Goal: Navigation & Orientation: Find specific page/section

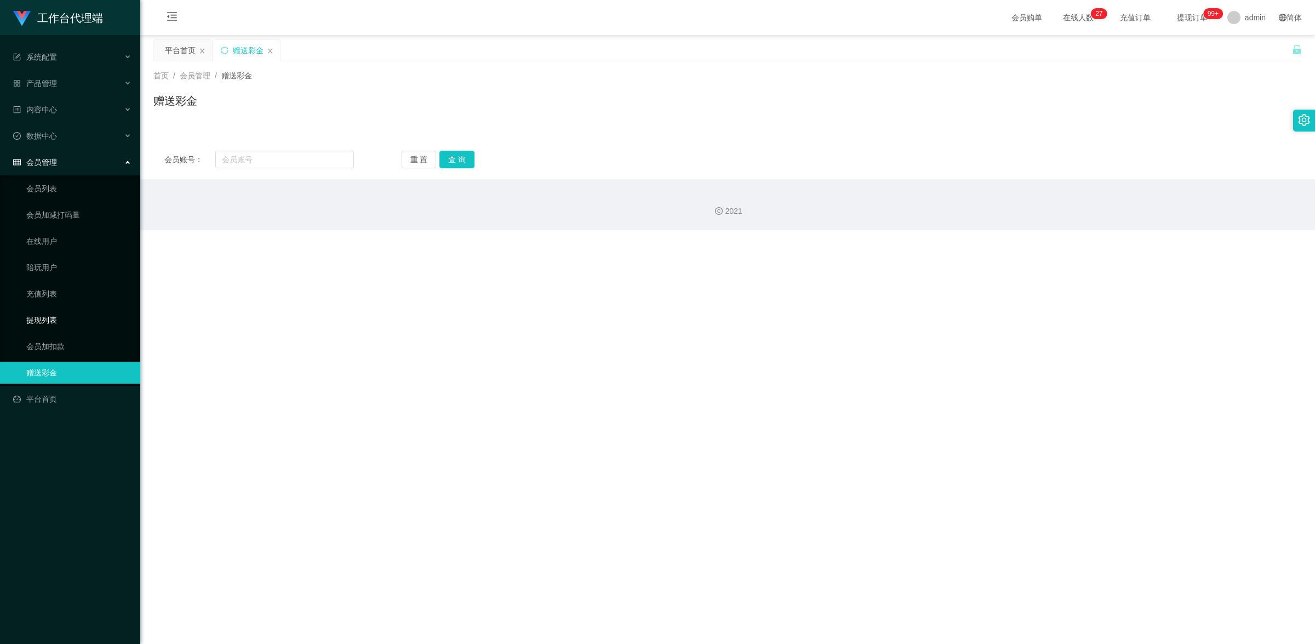
click at [74, 316] on link "提现列表" at bounding box center [78, 320] width 105 height 22
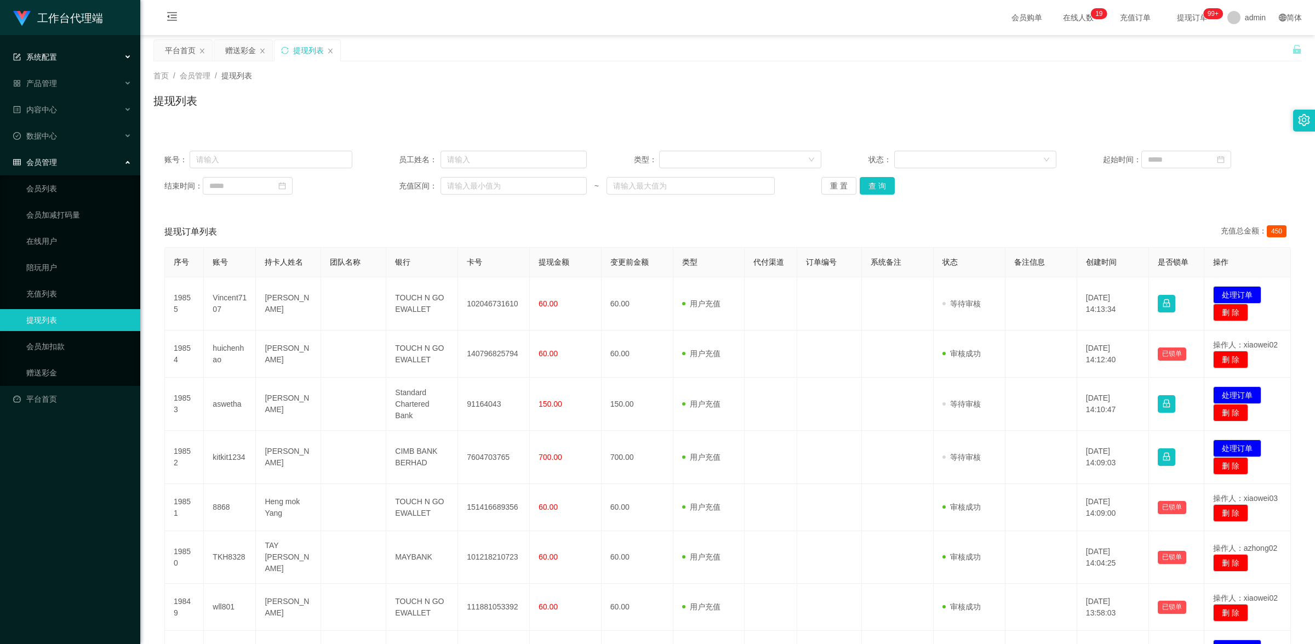
click at [56, 56] on div "系统配置" at bounding box center [70, 57] width 140 height 22
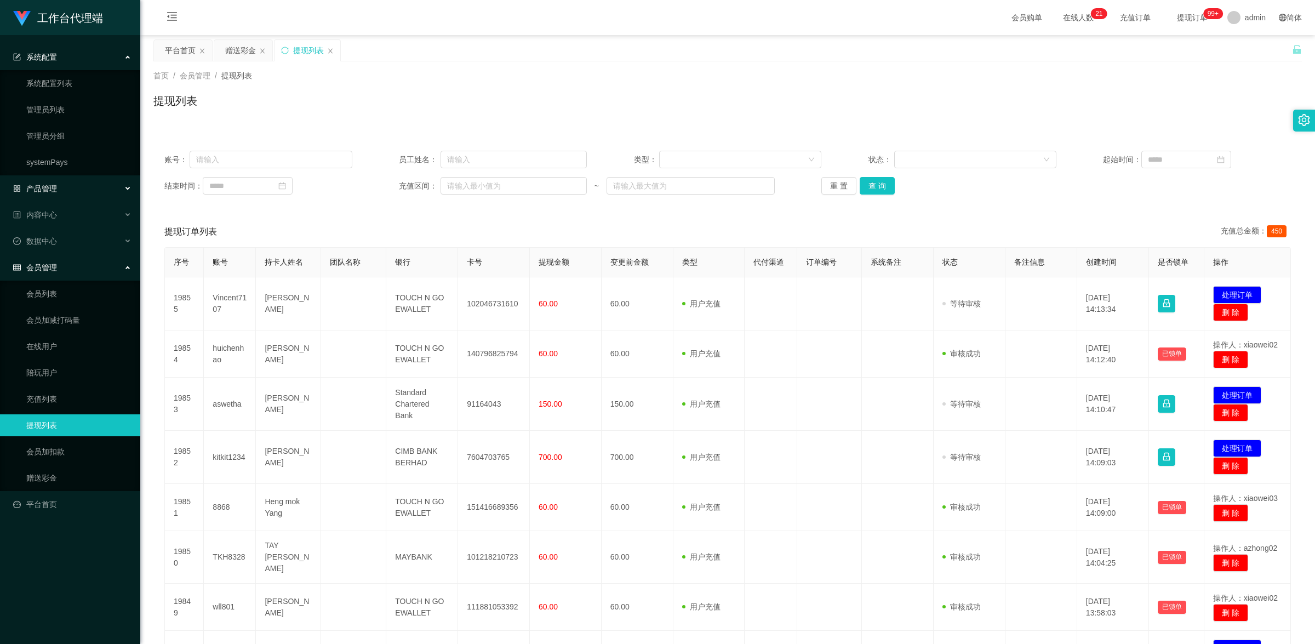
click at [78, 184] on div "产品管理" at bounding box center [70, 189] width 140 height 22
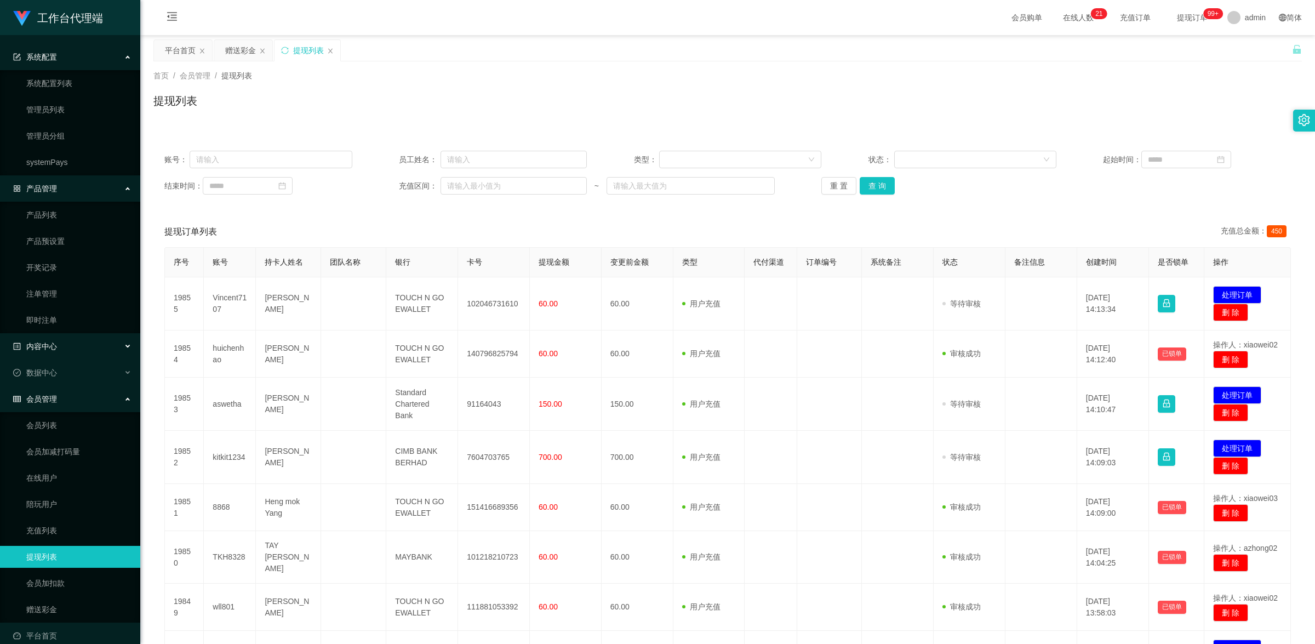
click at [63, 343] on div "内容中心" at bounding box center [70, 346] width 140 height 22
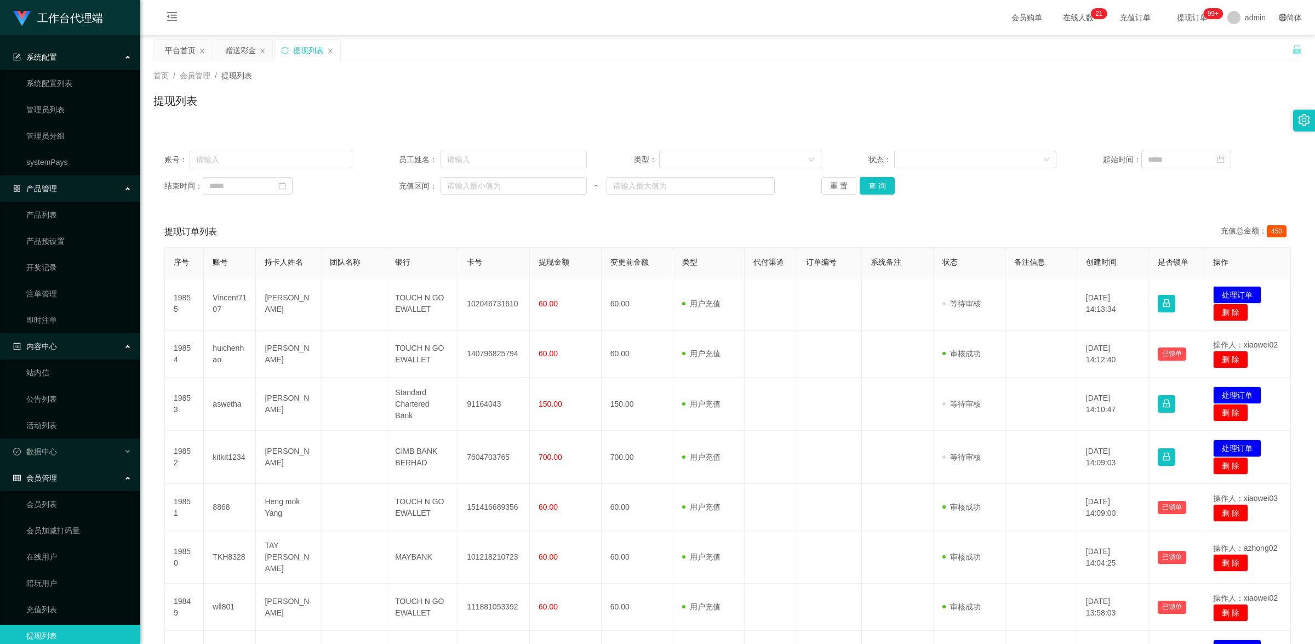
click at [60, 349] on div "内容中心" at bounding box center [70, 346] width 140 height 22
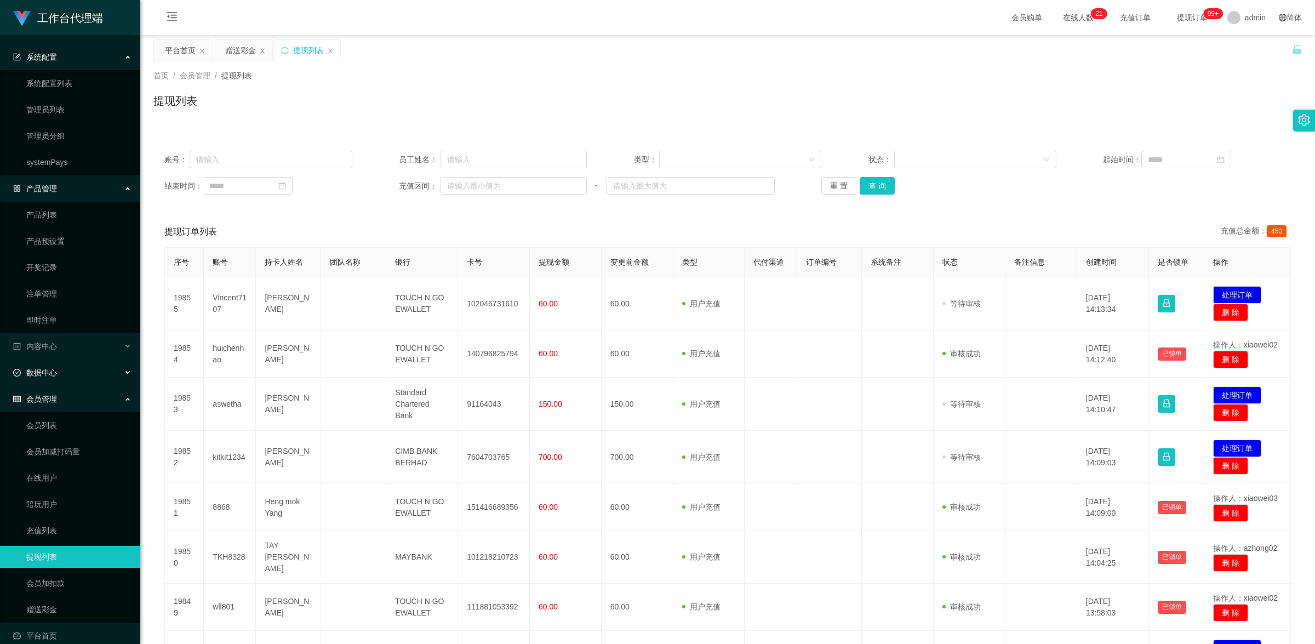
click at [61, 379] on div "数据中心" at bounding box center [70, 373] width 140 height 22
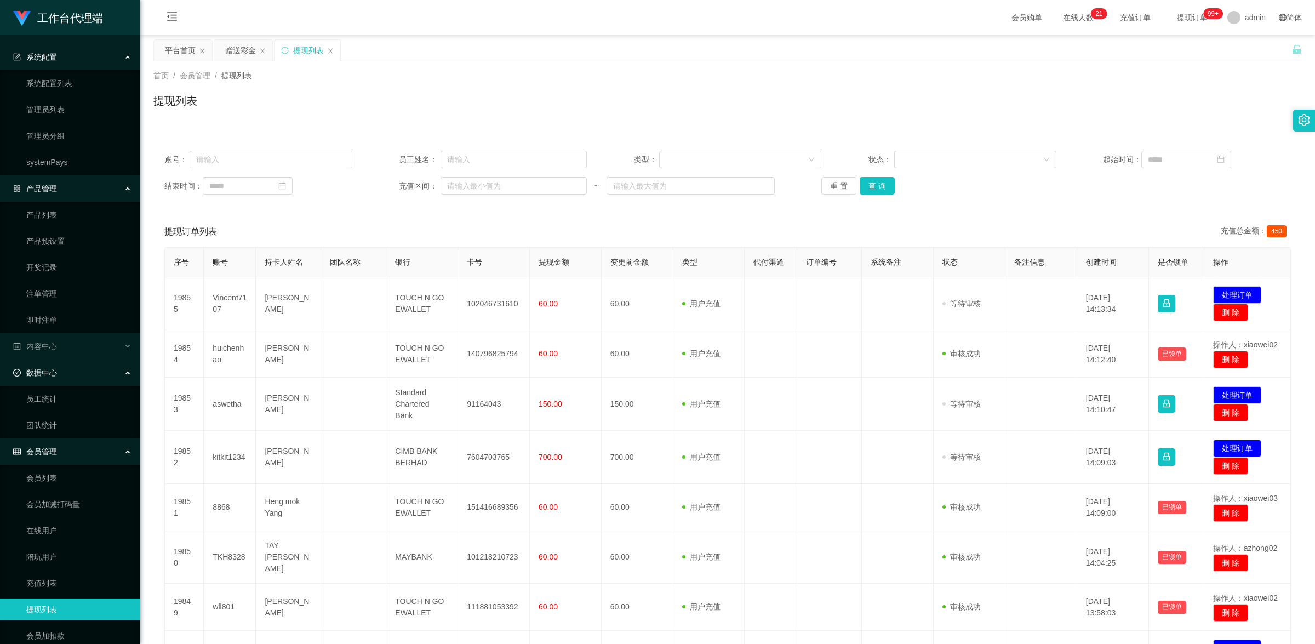
click at [61, 379] on div "数据中心" at bounding box center [70, 373] width 140 height 22
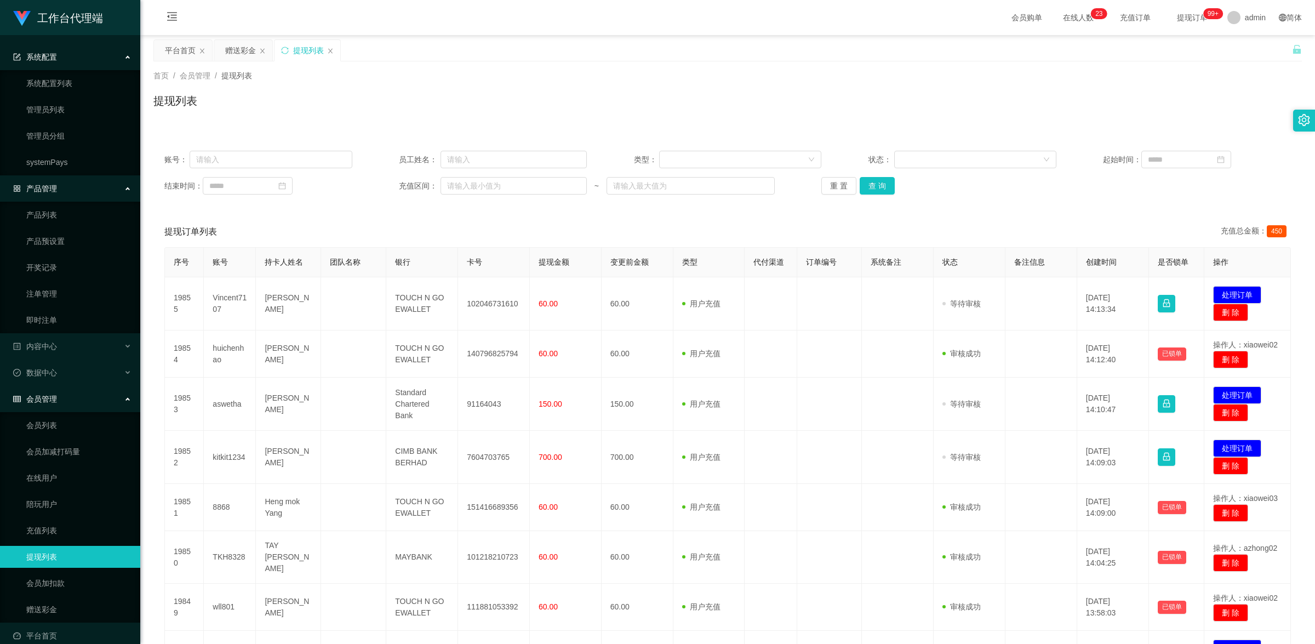
click at [59, 187] on div "产品管理" at bounding box center [70, 189] width 140 height 22
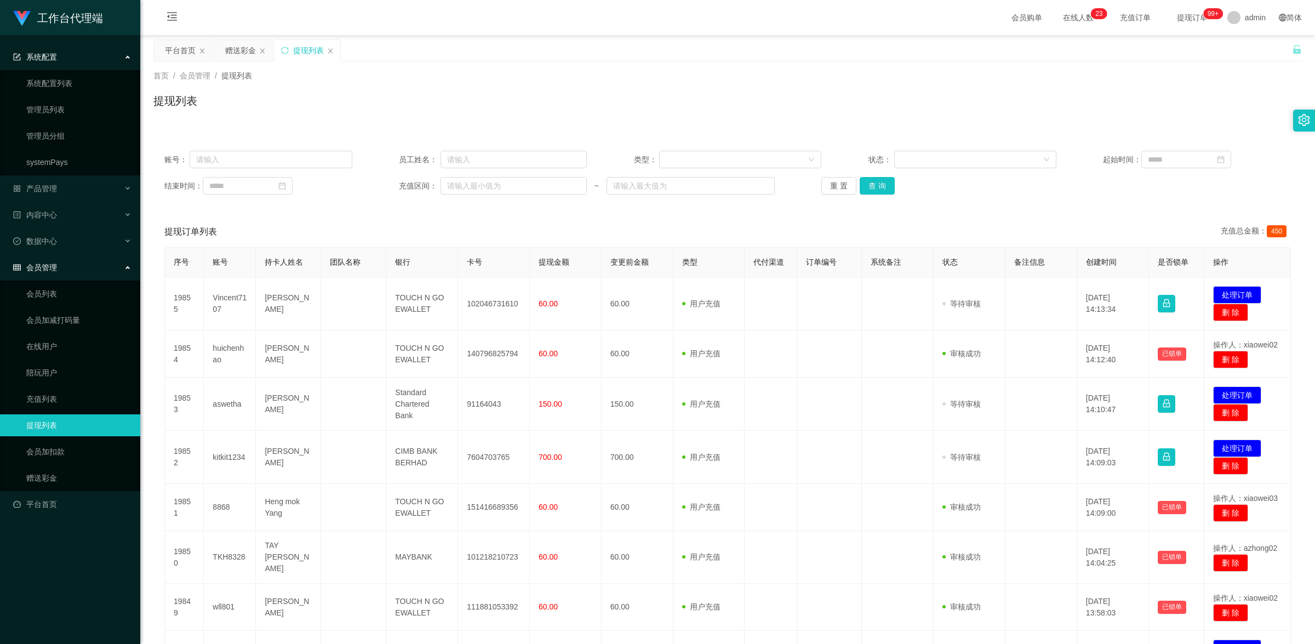
click at [75, 53] on div "系统配置" at bounding box center [70, 57] width 140 height 22
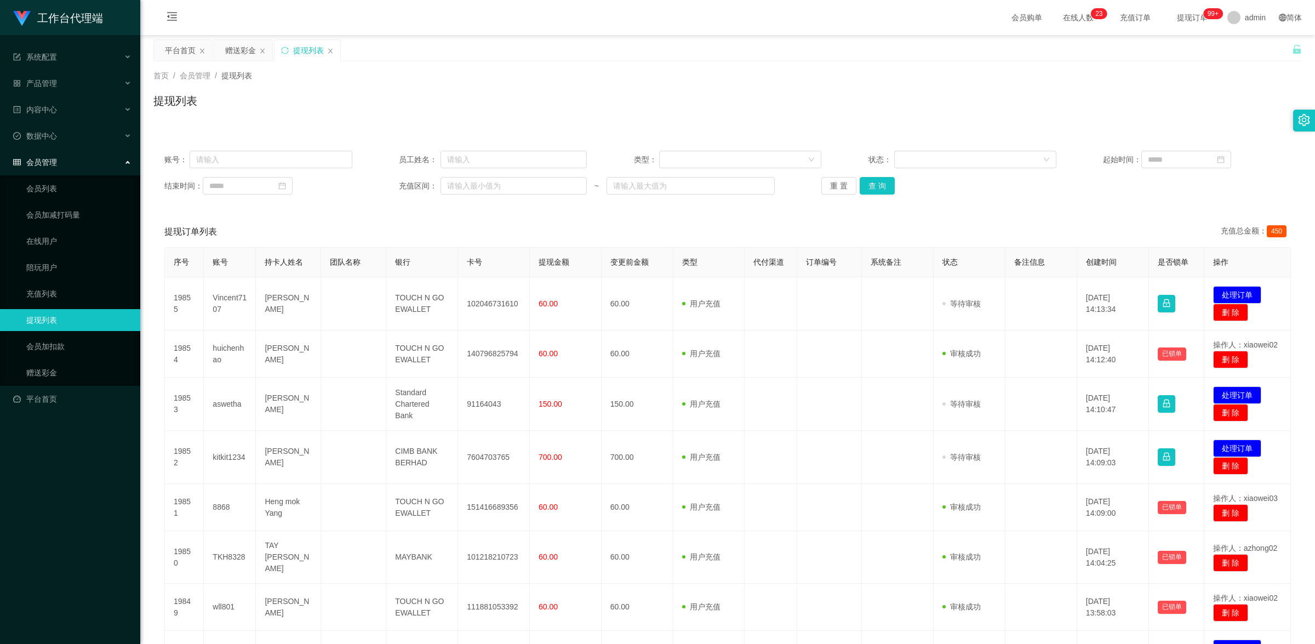
click at [70, 162] on div "会员管理" at bounding box center [70, 162] width 140 height 22
